Goal: Information Seeking & Learning: Find contact information

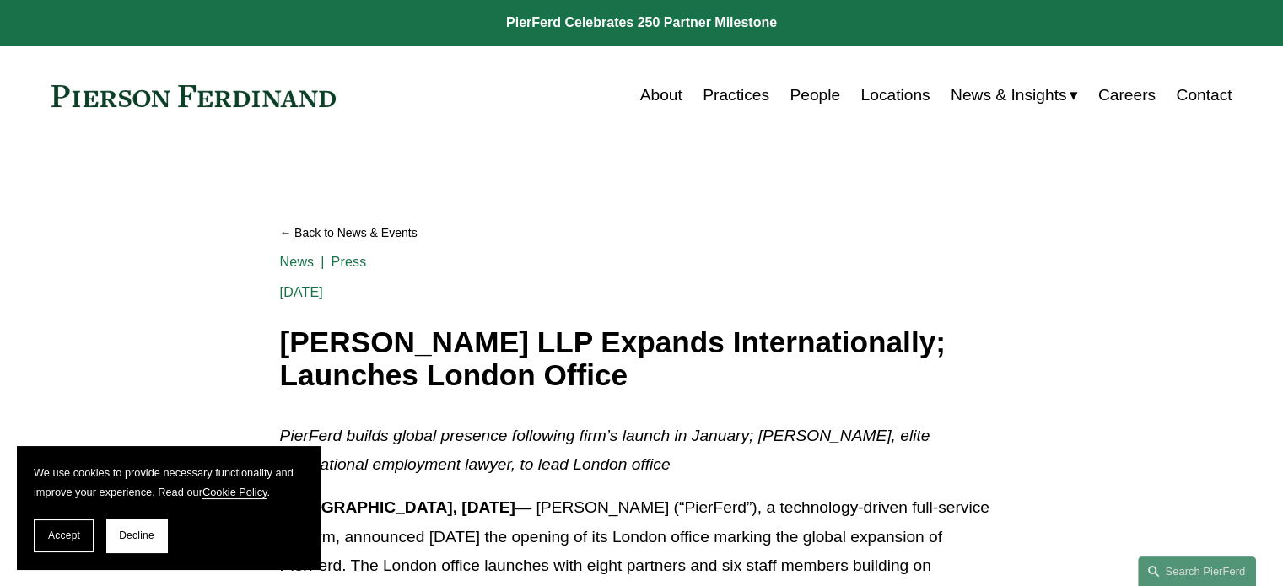
click at [883, 94] on link "Locations" at bounding box center [895, 95] width 69 height 32
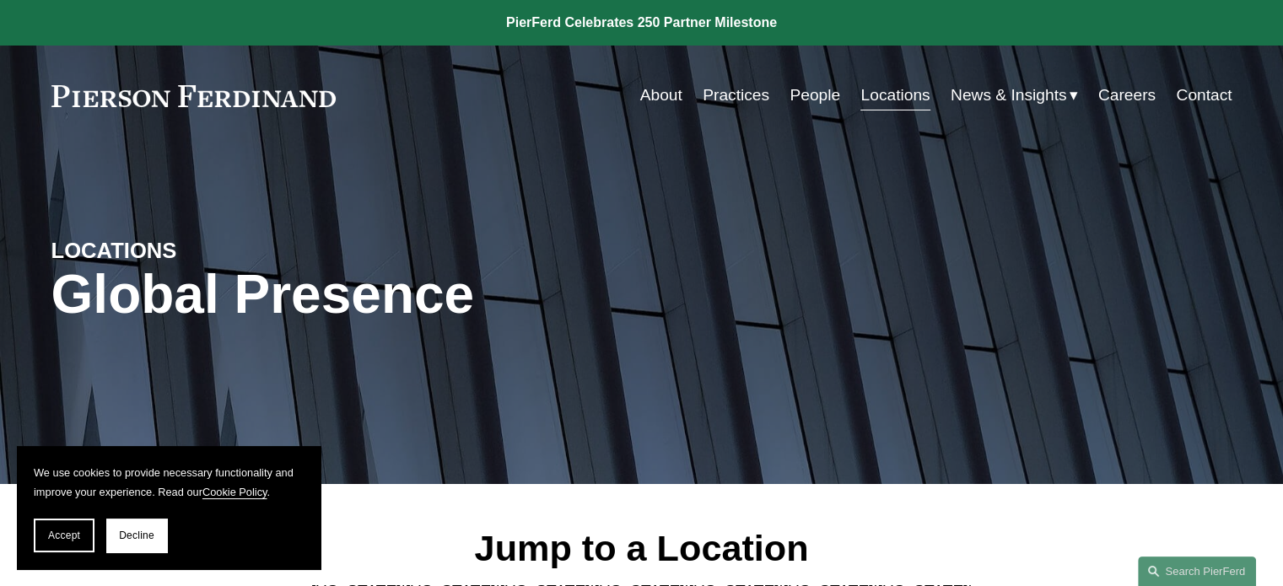
scroll to position [422, 0]
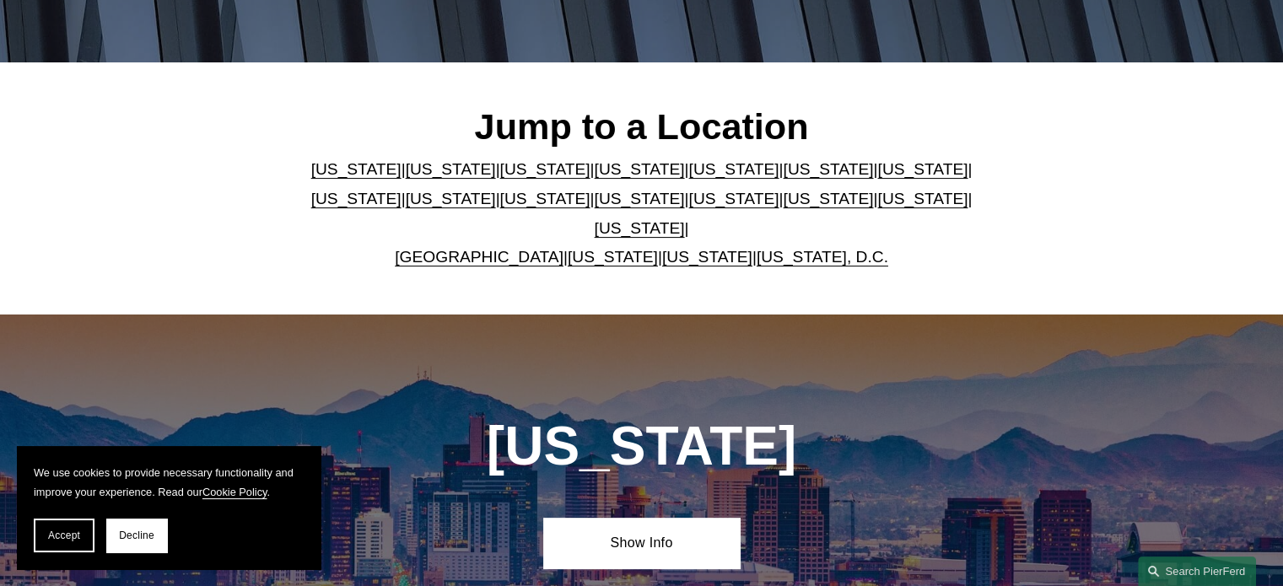
click at [519, 248] on link "United Kingdom" at bounding box center [479, 257] width 169 height 18
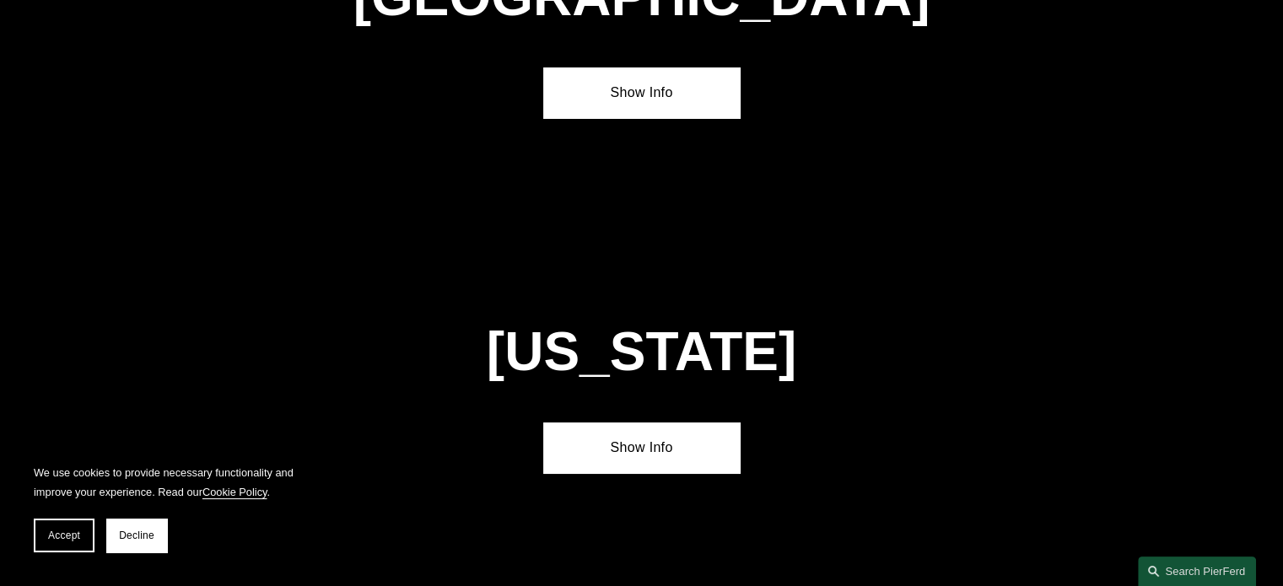
scroll to position [6141, 0]
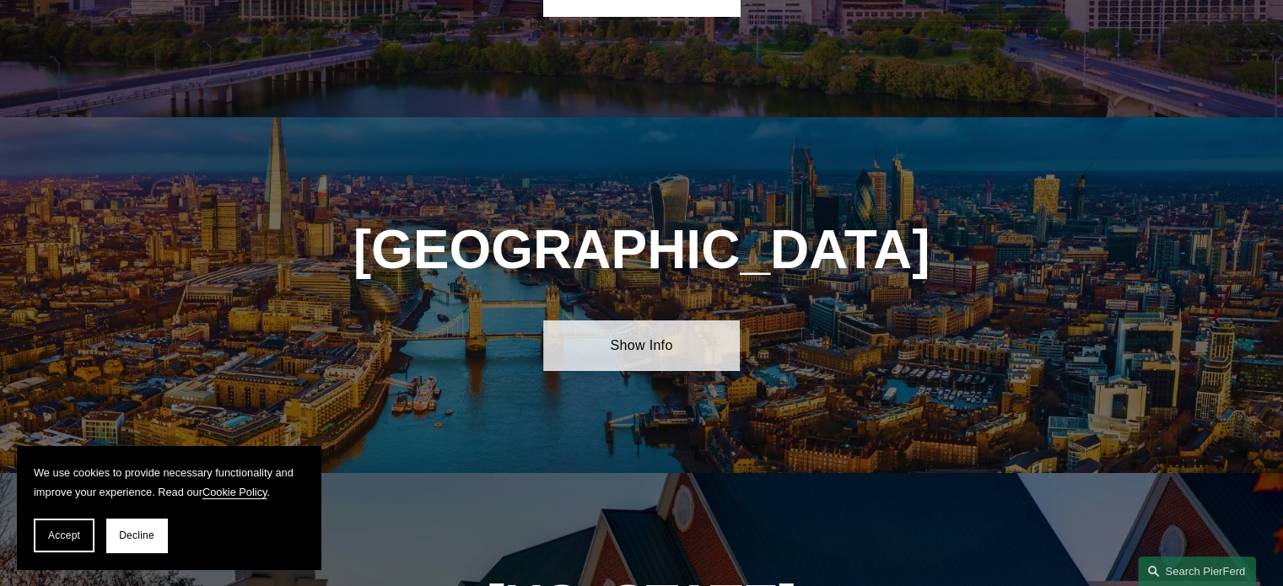
click at [613, 321] on link "Show Info" at bounding box center [641, 346] width 197 height 51
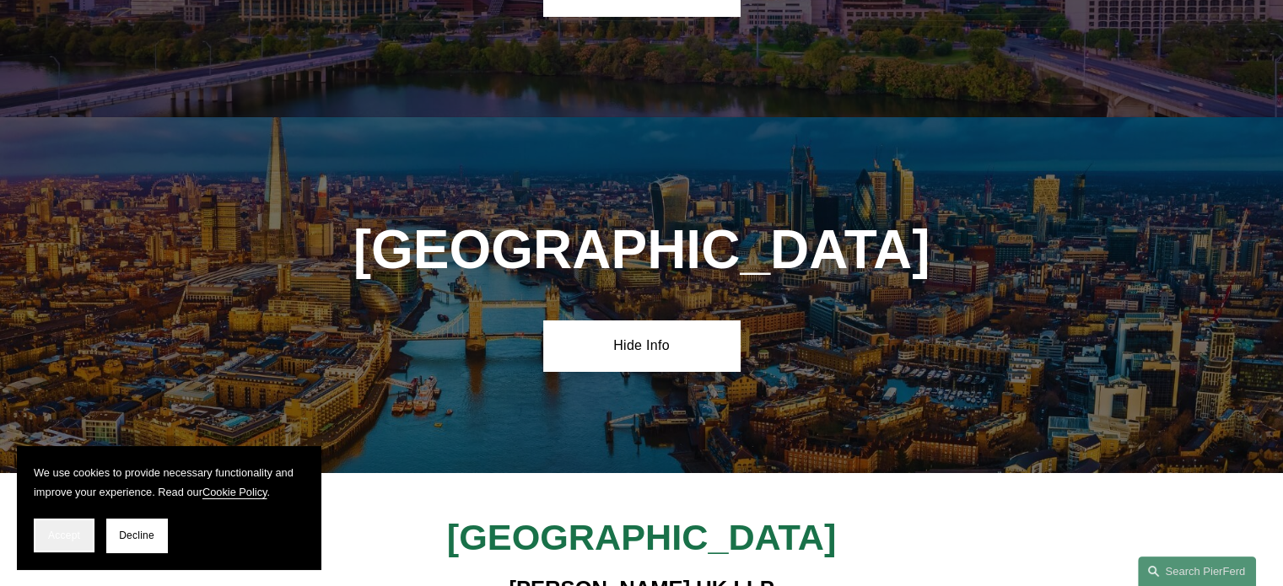
click at [77, 524] on button "Accept" at bounding box center [64, 536] width 61 height 34
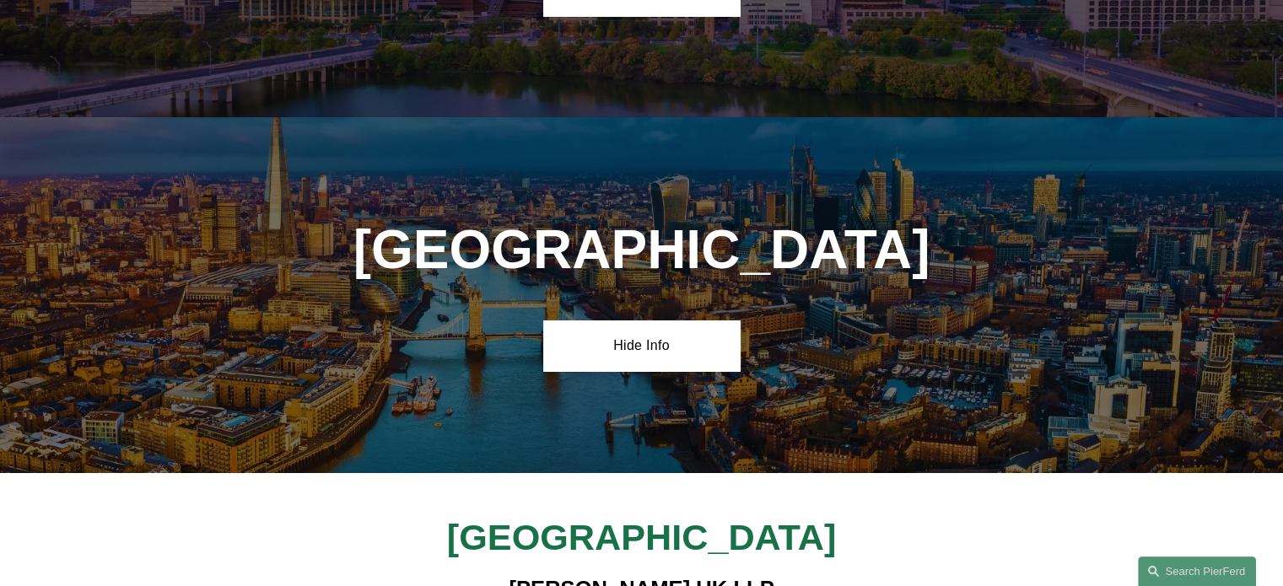
scroll to position [6479, 0]
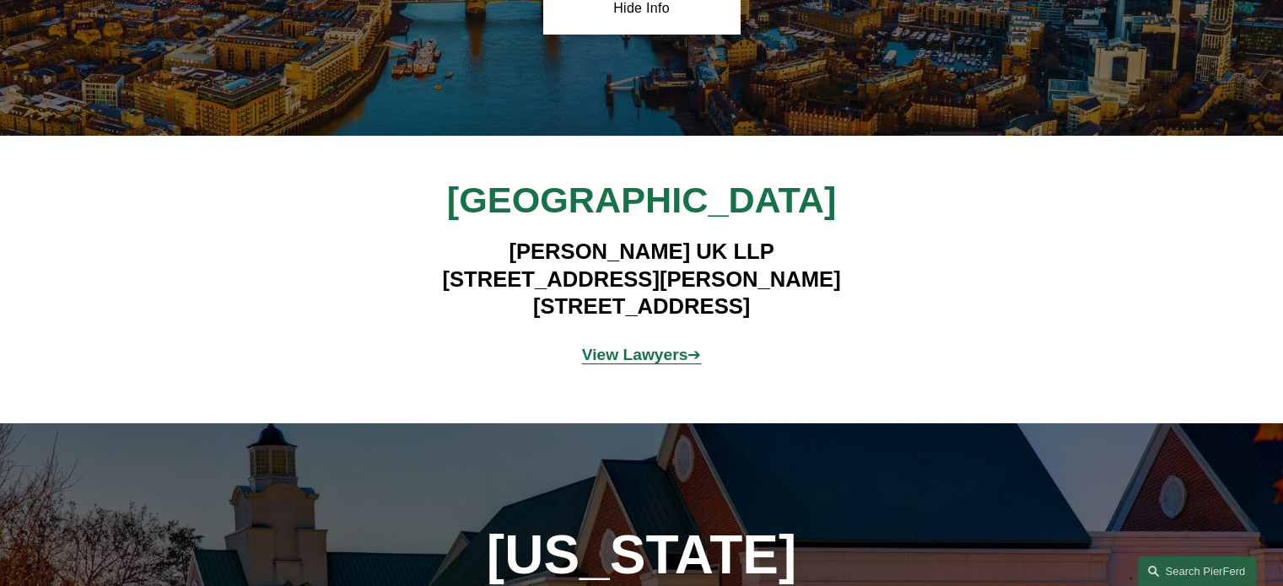
click at [635, 346] on strong "View Lawyers" at bounding box center [635, 355] width 106 height 18
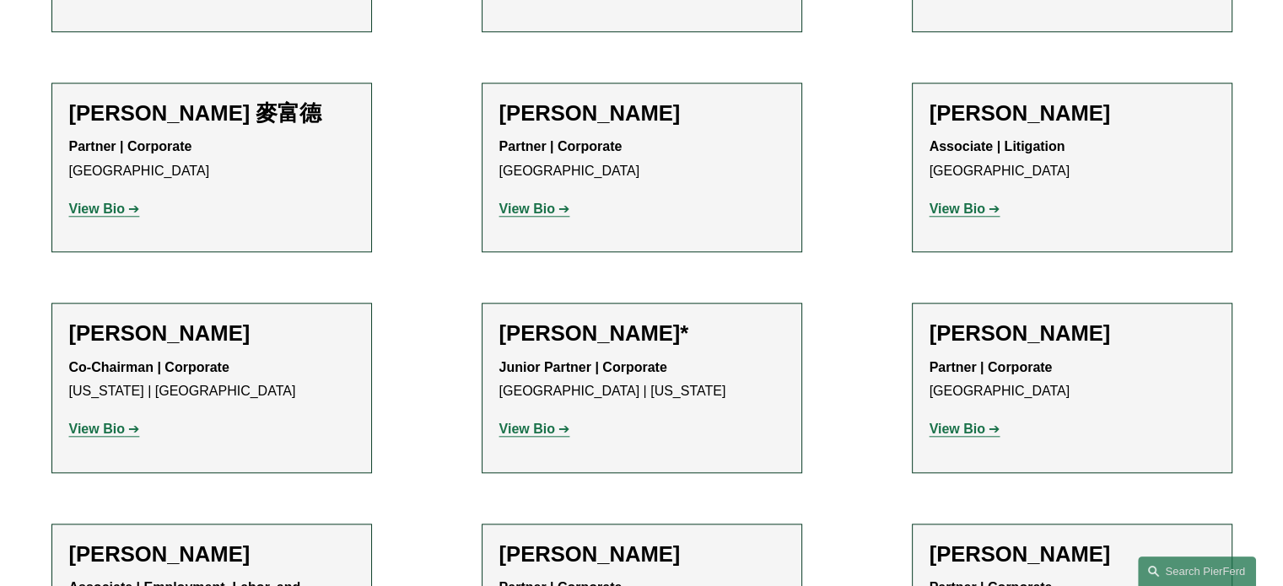
scroll to position [1856, 0]
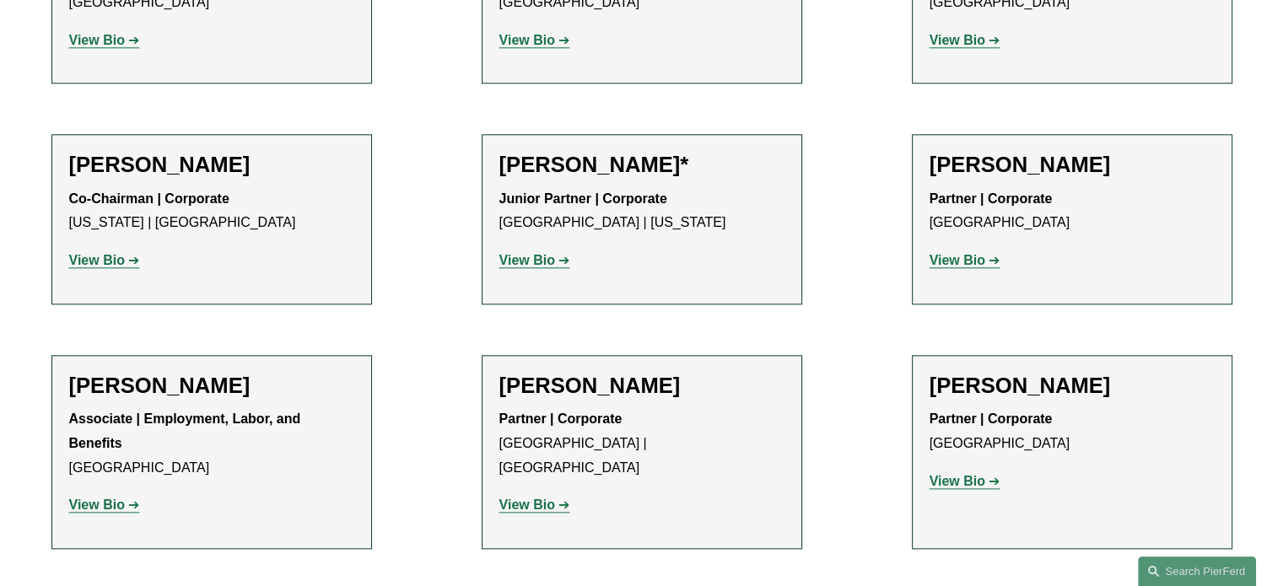
click at [105, 253] on strong "View Bio" at bounding box center [97, 260] width 56 height 14
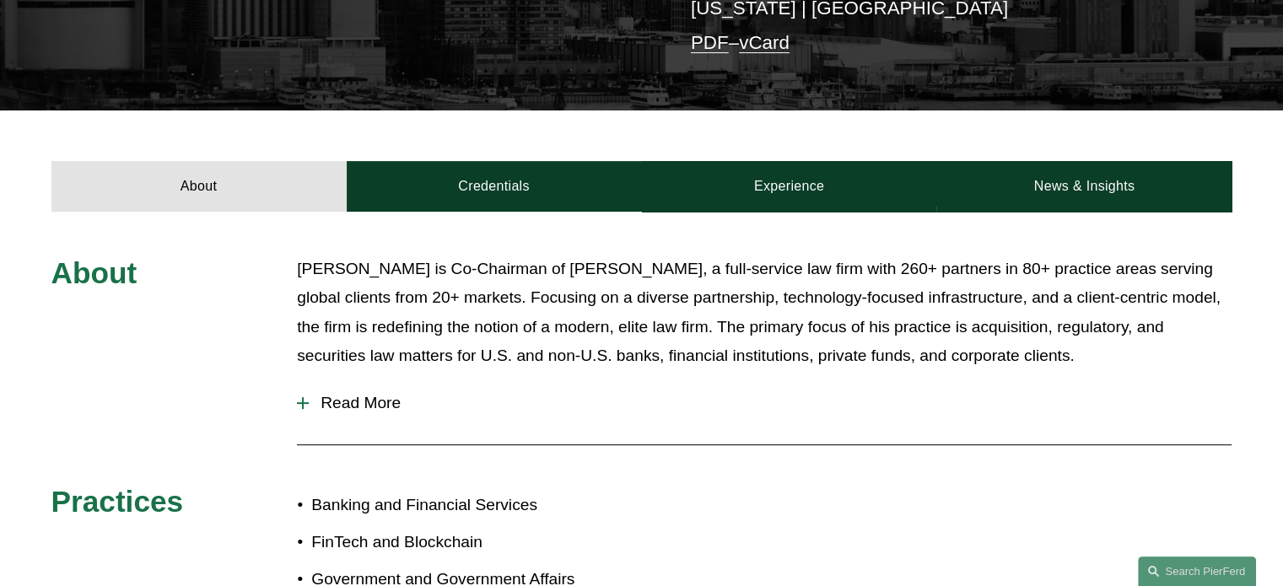
scroll to position [422, 0]
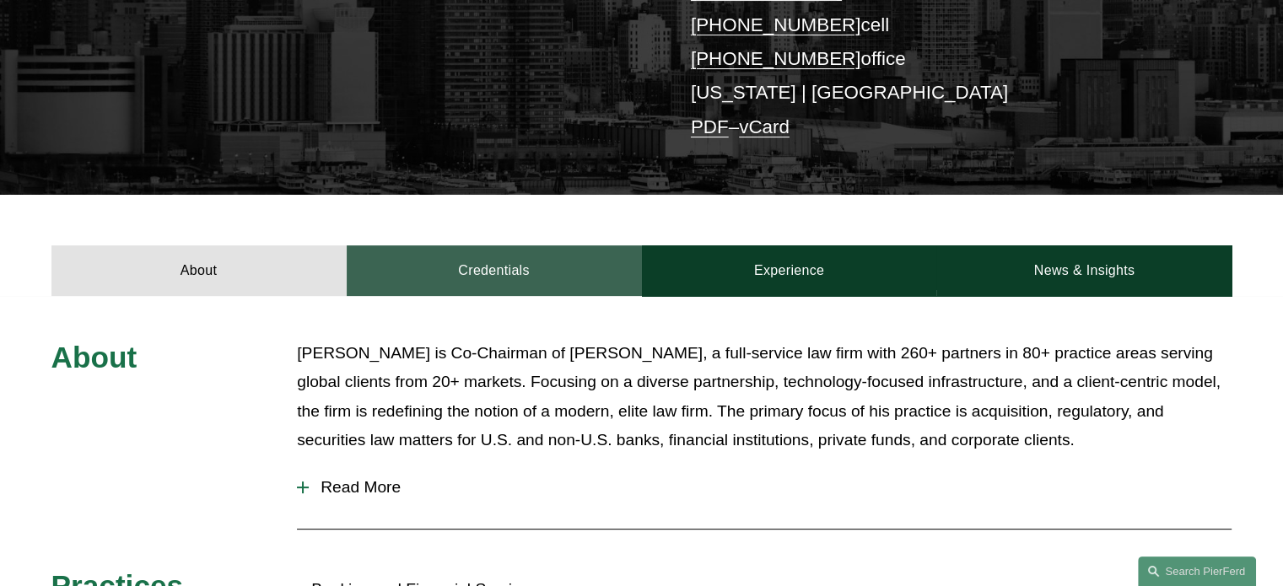
click at [473, 246] on link "Credentials" at bounding box center [494, 271] width 295 height 51
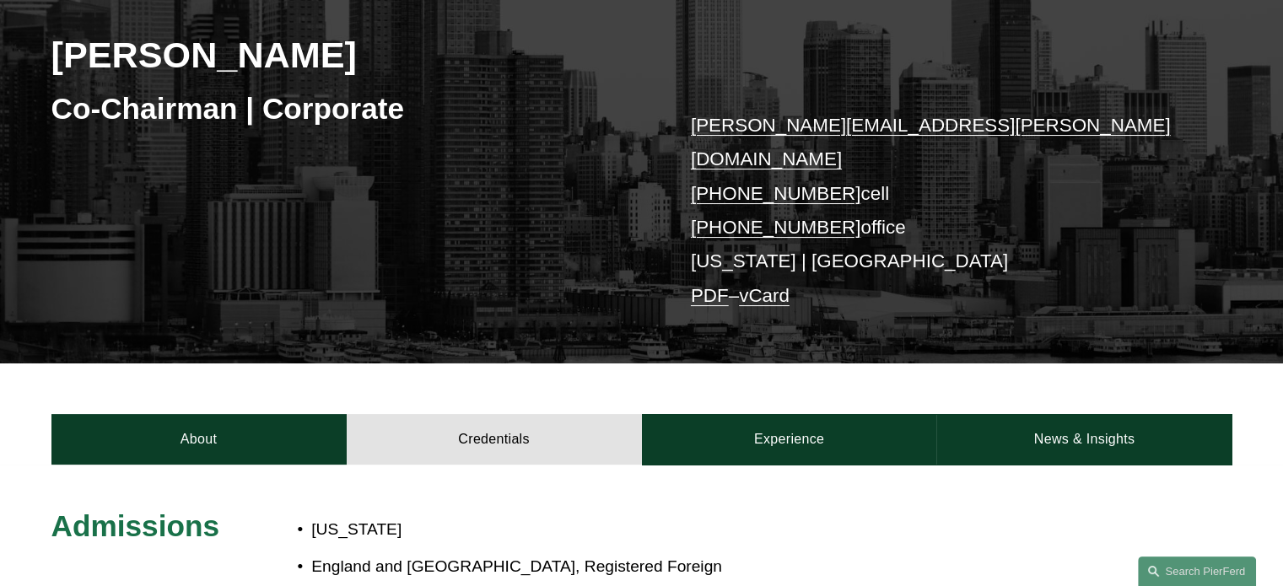
scroll to position [0, 0]
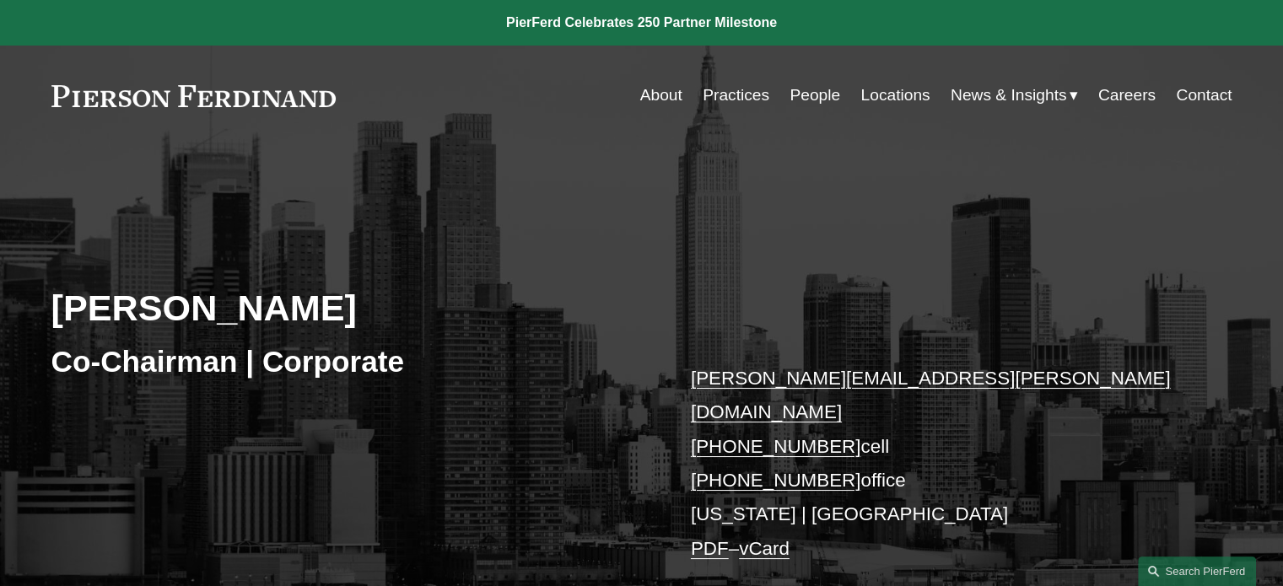
click at [656, 100] on link "About" at bounding box center [661, 95] width 42 height 32
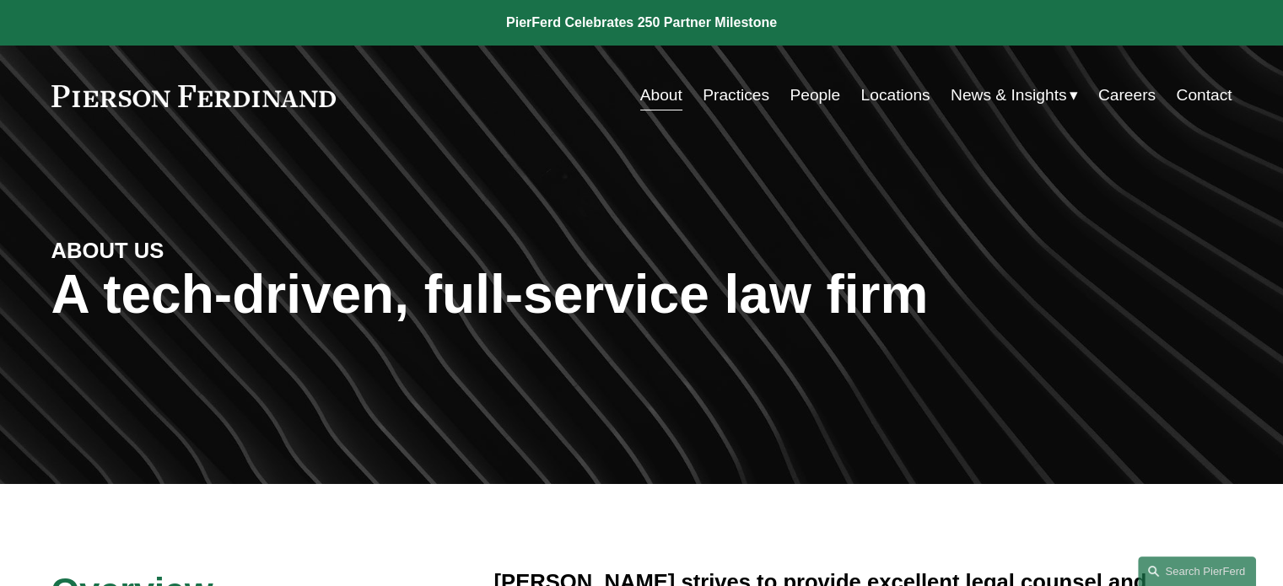
click at [813, 99] on link "People" at bounding box center [815, 95] width 51 height 32
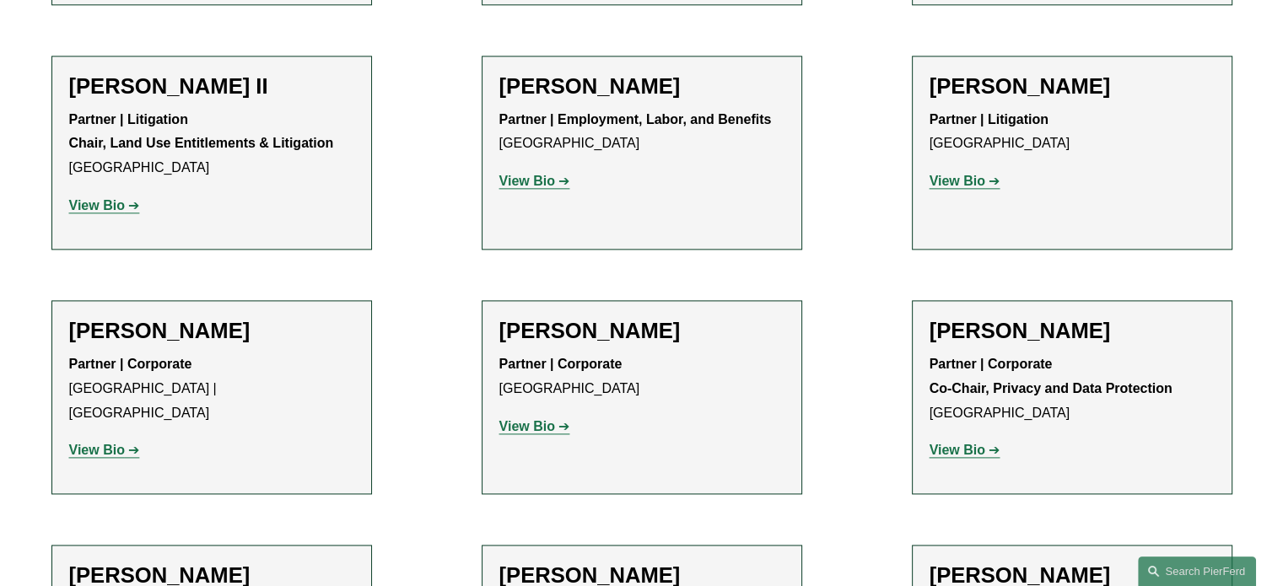
scroll to position [2194, 0]
